Goal: Transaction & Acquisition: Book appointment/travel/reservation

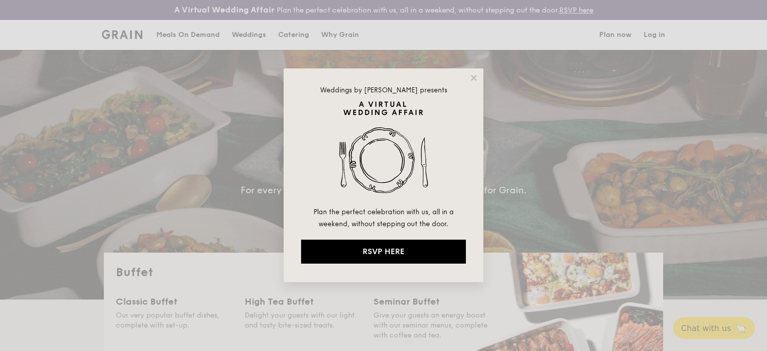
select select
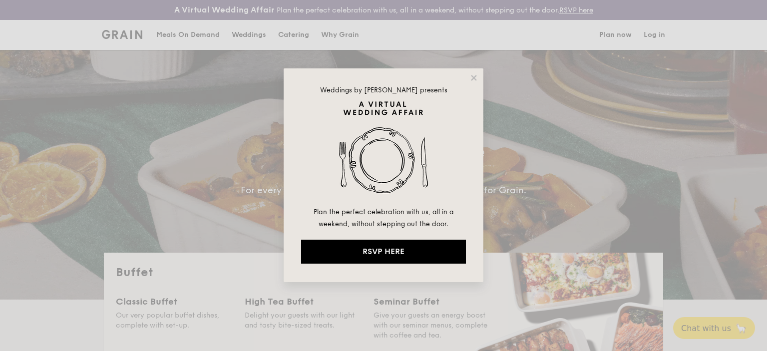
click at [480, 77] on div "Weddings by [PERSON_NAME] presents Plan the perfect celebration with us, all in…" at bounding box center [384, 175] width 200 height 214
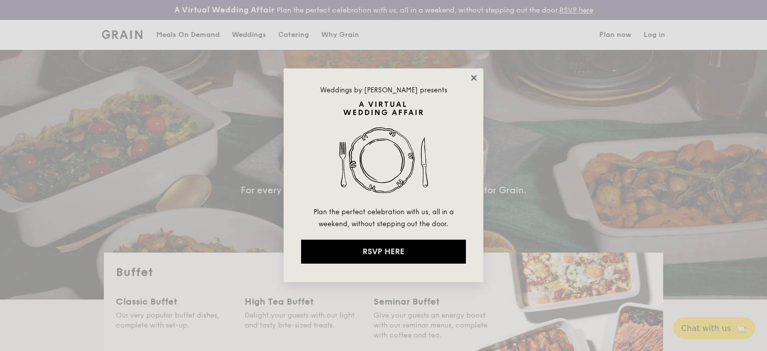
click at [476, 75] on icon at bounding box center [473, 77] width 9 height 9
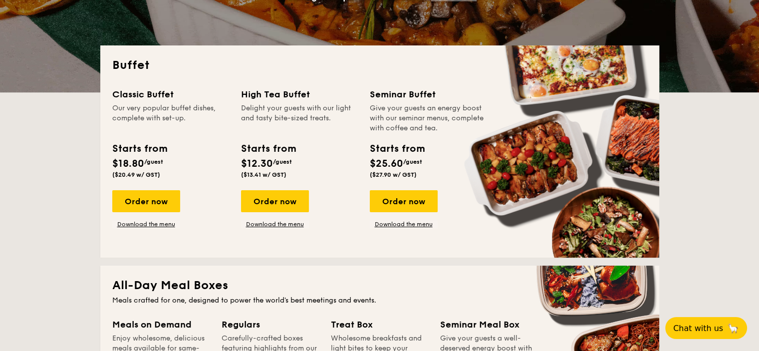
scroll to position [208, 0]
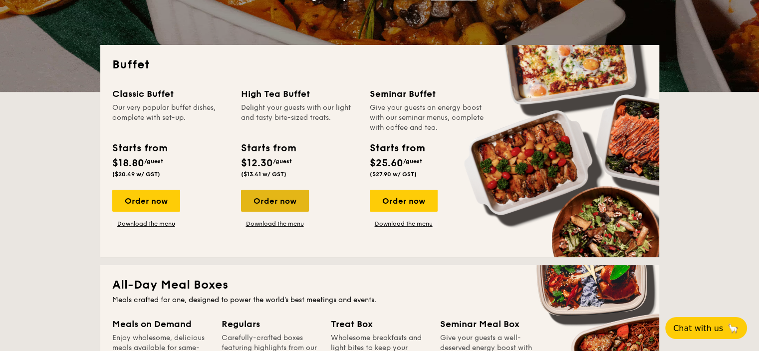
click at [282, 205] on div "Order now" at bounding box center [275, 201] width 68 height 22
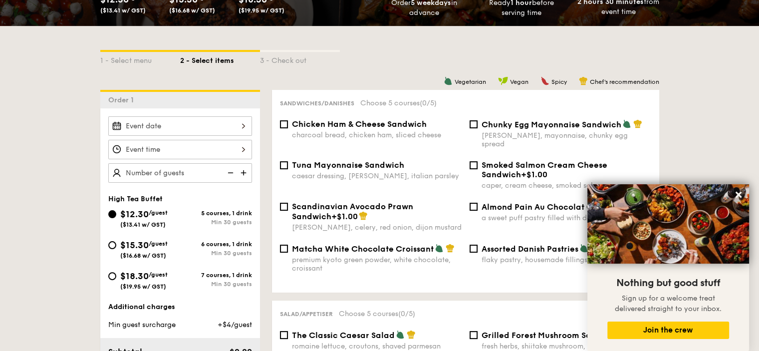
scroll to position [212, 0]
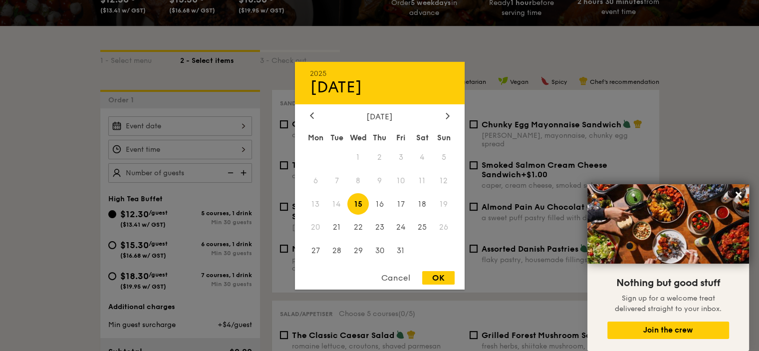
click at [232, 124] on div "2025 Oct [DATE] Tue Wed Thu Fri Sat Sun 1 2 3 4 5 6 7 8 9 10 11 12 13 14 15 16 …" at bounding box center [180, 125] width 144 height 19
click at [444, 227] on span "26" at bounding box center [443, 227] width 21 height 21
click at [234, 87] on div at bounding box center [379, 175] width 759 height 351
